Goal: Task Accomplishment & Management: Use online tool/utility

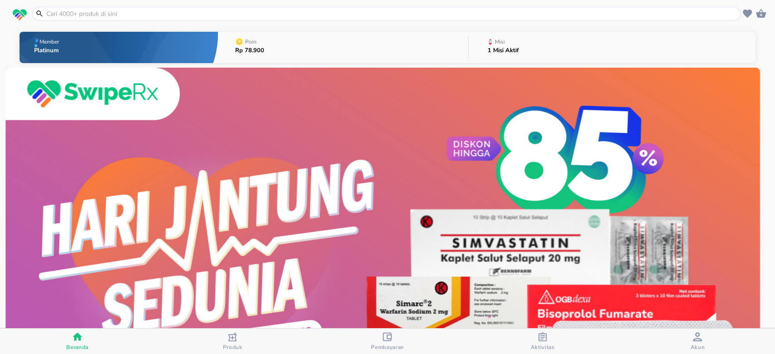
click at [555, 49] on button "Misi 1 Misi Aktif" at bounding box center [612, 48] width 287 height 36
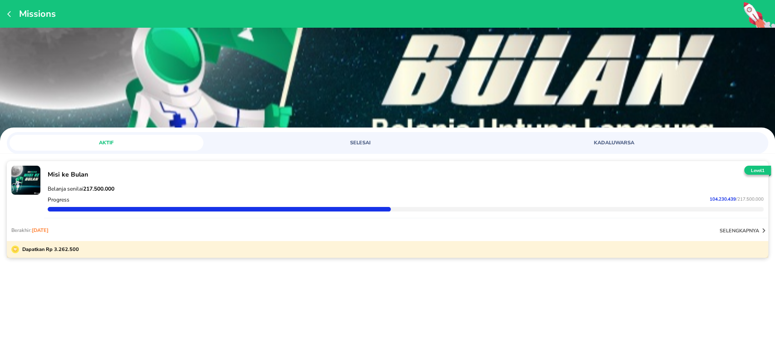
click at [714, 199] on span "104.230.439" at bounding box center [723, 199] width 26 height 6
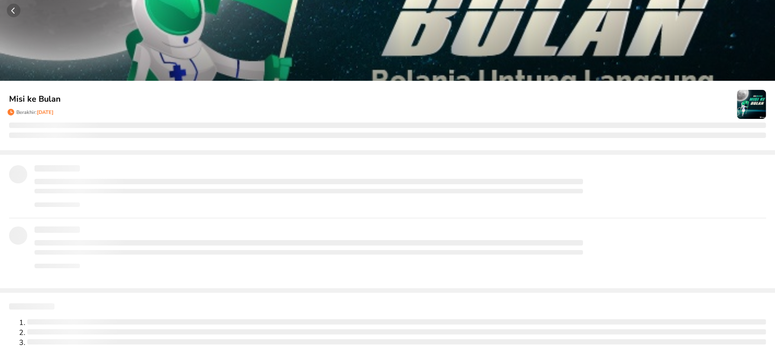
scroll to position [15, 0]
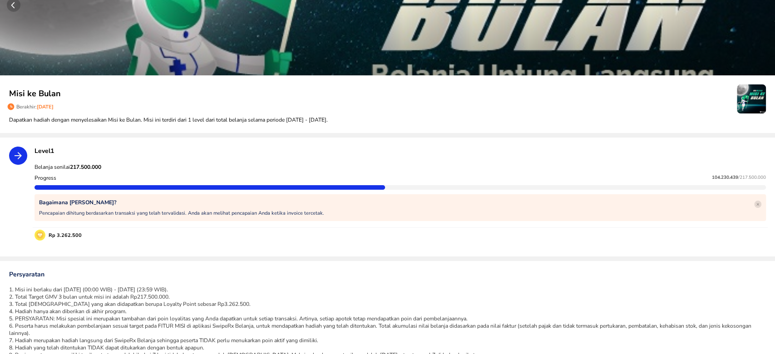
click at [713, 177] on span "104.230.439" at bounding box center [725, 177] width 26 height 6
copy p "104.230.439"
